Goal: Find contact information: Find contact information

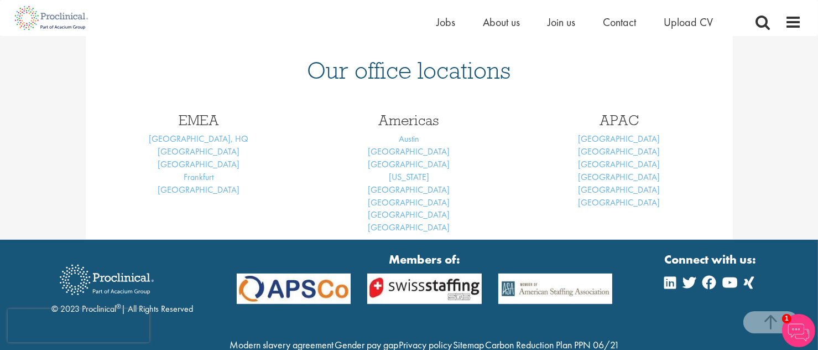
scroll to position [498, 0]
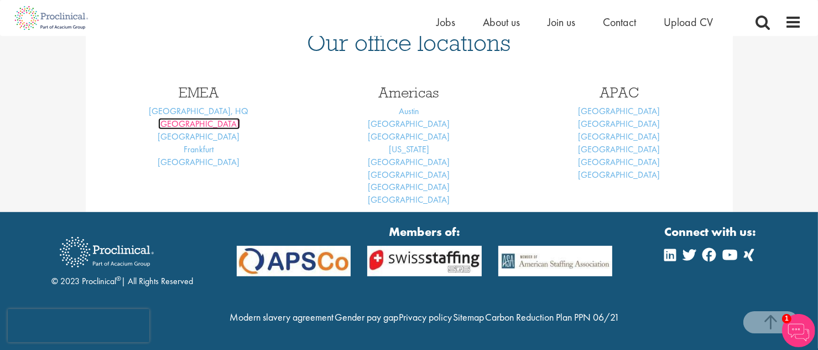
click at [202, 122] on link "[GEOGRAPHIC_DATA]" at bounding box center [199, 124] width 82 height 12
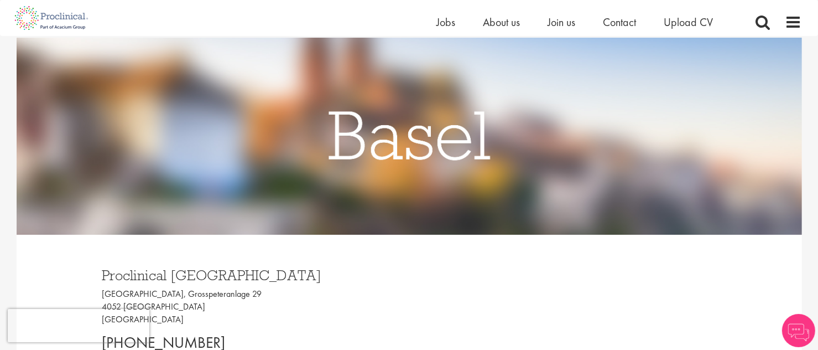
scroll to position [277, 0]
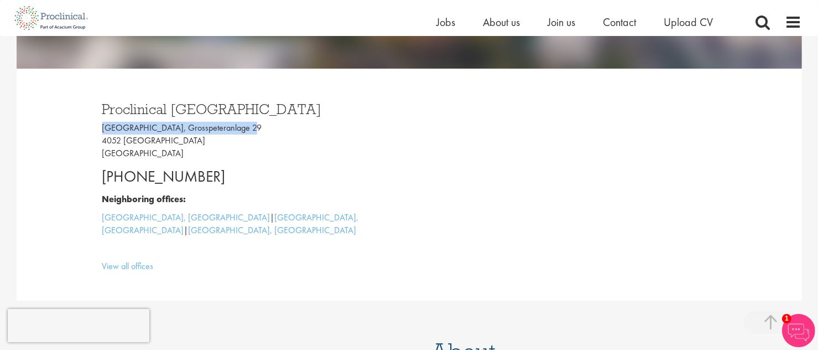
drag, startPoint x: 242, startPoint y: 126, endPoint x: 97, endPoint y: 127, distance: 144.3
click at [97, 127] on div "Proclinical Switzerland Grosspeter Tower, Grosspeteranlage 29 4052 Basel Switze…" at bounding box center [251, 184] width 315 height 187
copy p "Grosspeter Tower, Grosspeteranlage 29"
